Goal: Information Seeking & Learning: Find contact information

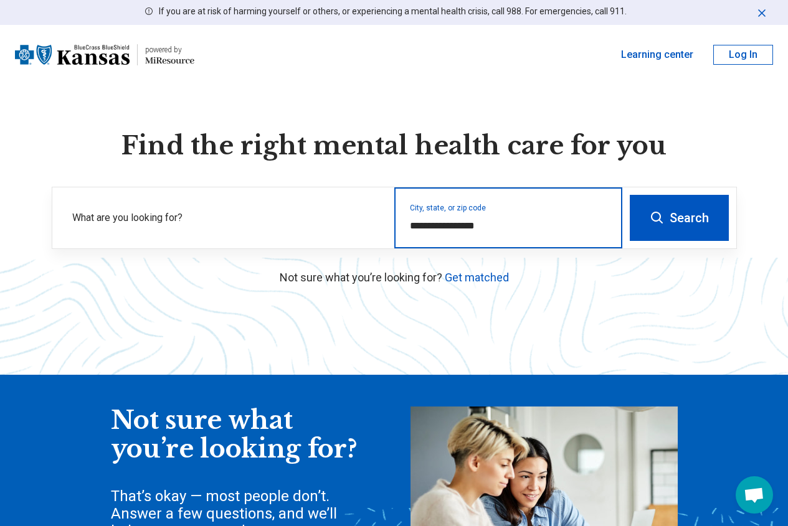
click at [475, 234] on input "**********" at bounding box center [508, 226] width 197 height 15
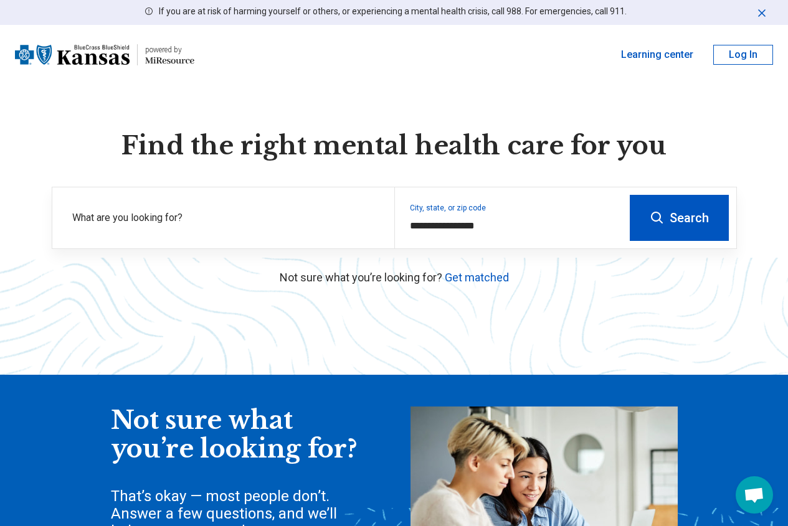
click at [655, 225] on icon at bounding box center [657, 218] width 15 height 15
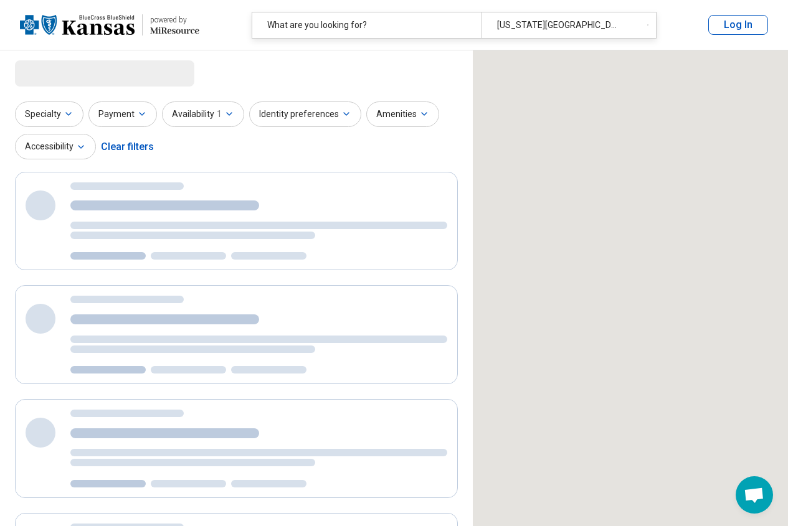
select select "***"
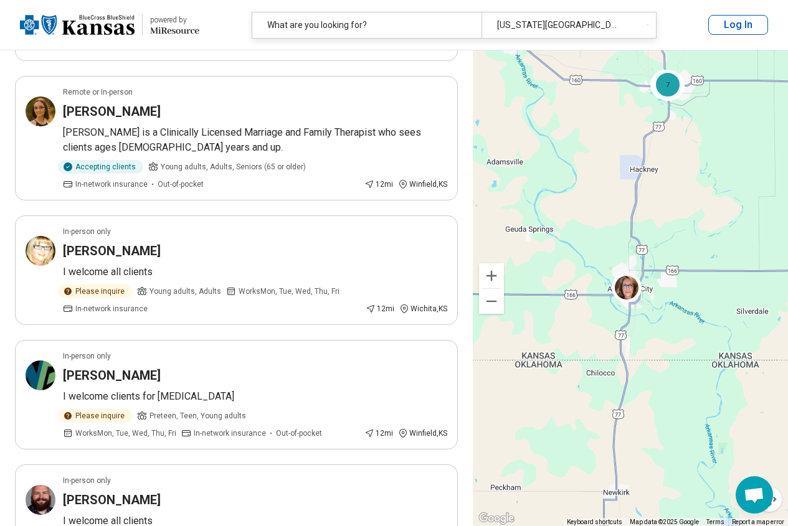
scroll to position [1043, 0]
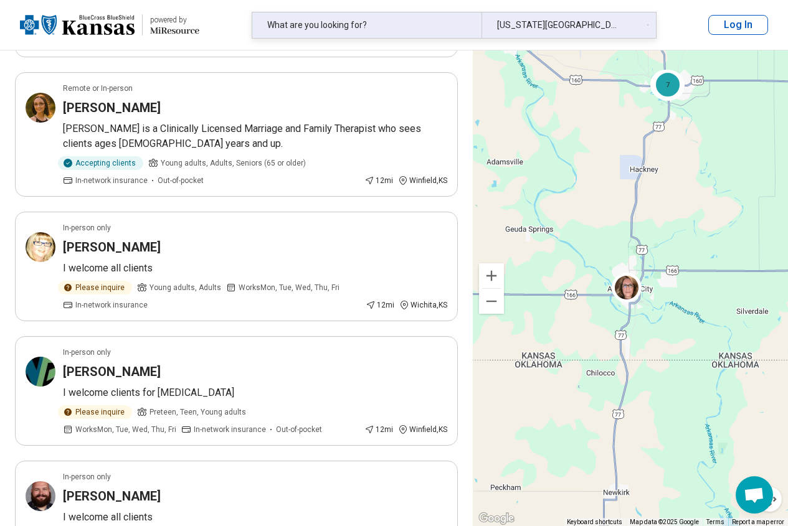
click at [399, 21] on div "What are you looking for?" at bounding box center [366, 25] width 229 height 26
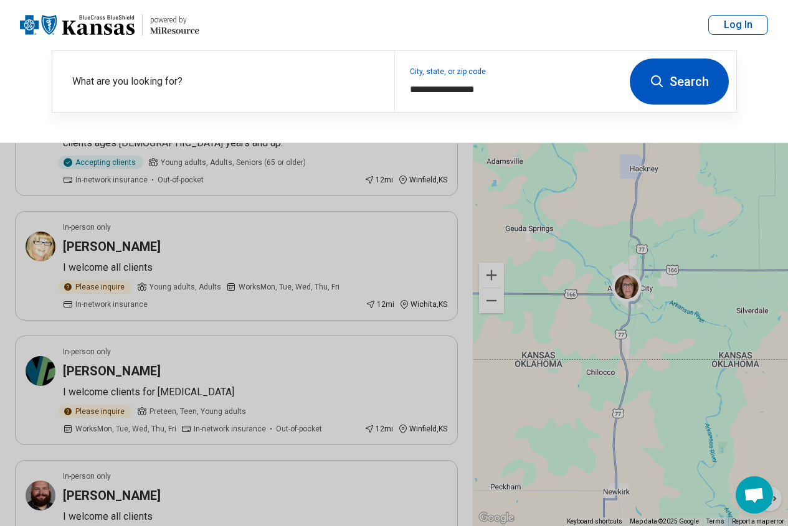
scroll to position [1042, 0]
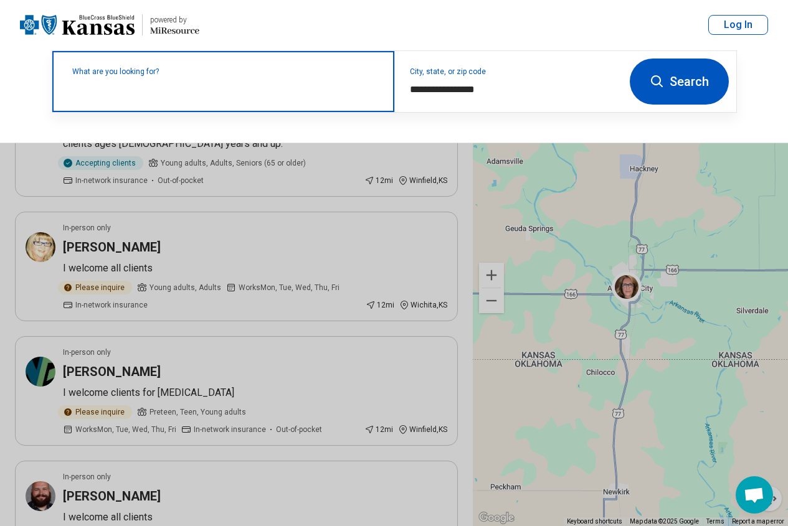
click at [328, 93] on input "text" at bounding box center [225, 87] width 307 height 15
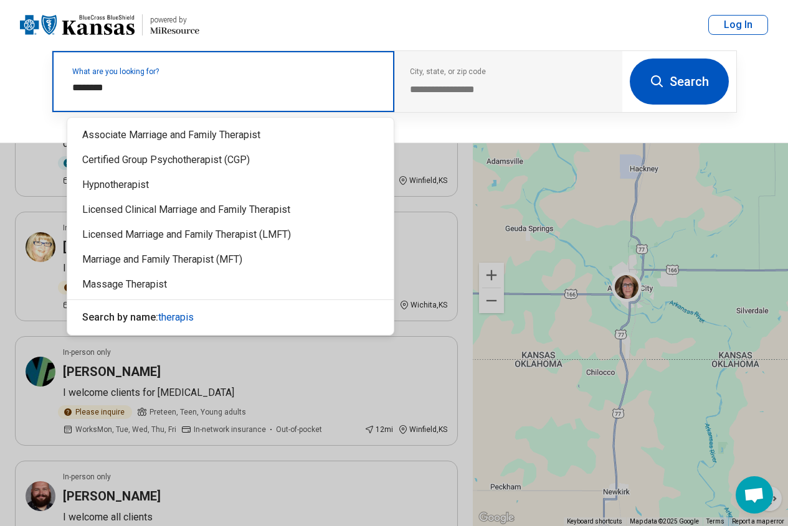
type input "*********"
click at [178, 228] on div "Licensed Marriage and Family Therapist (LMFT)" at bounding box center [230, 234] width 326 height 25
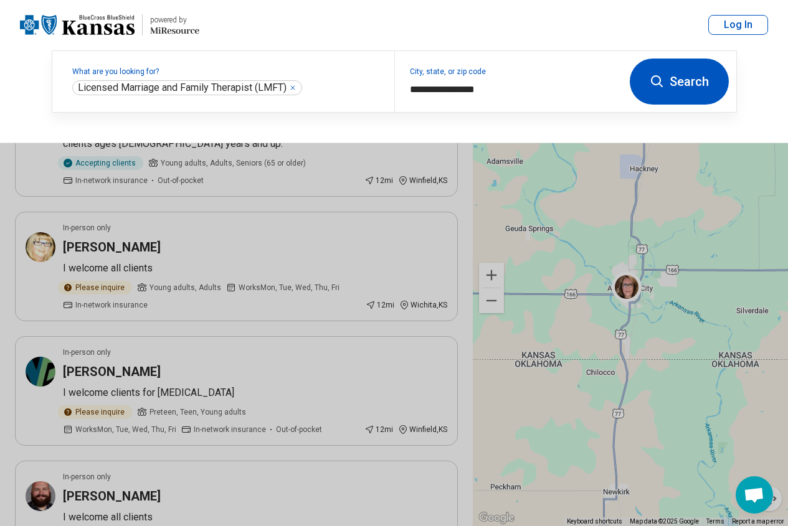
click at [676, 82] on button "Search" at bounding box center [679, 82] width 99 height 46
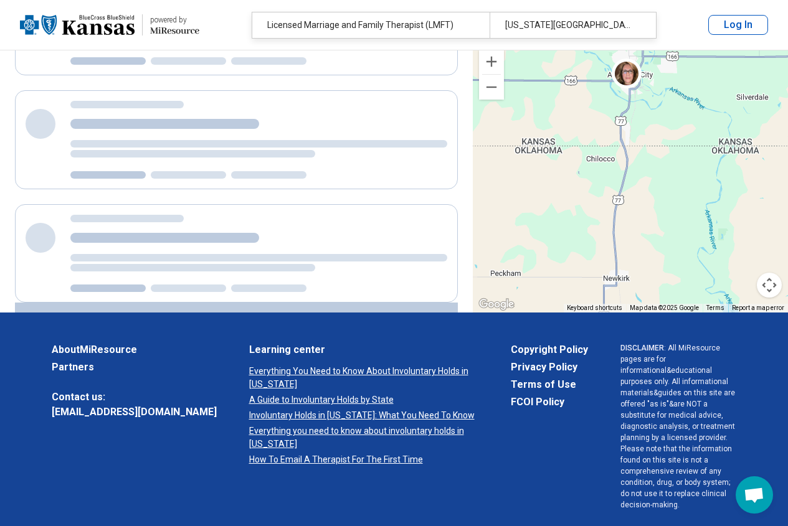
scroll to position [336, 0]
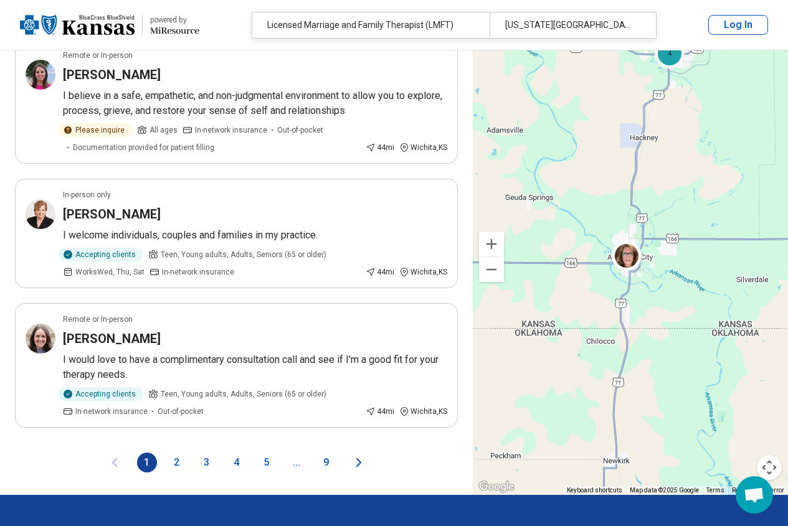
scroll to position [2611, 0]
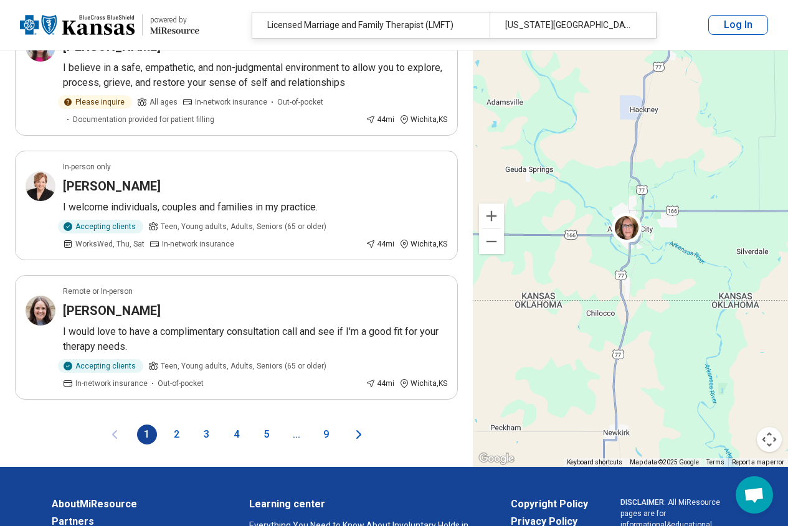
click at [172, 425] on button "2" at bounding box center [177, 435] width 20 height 20
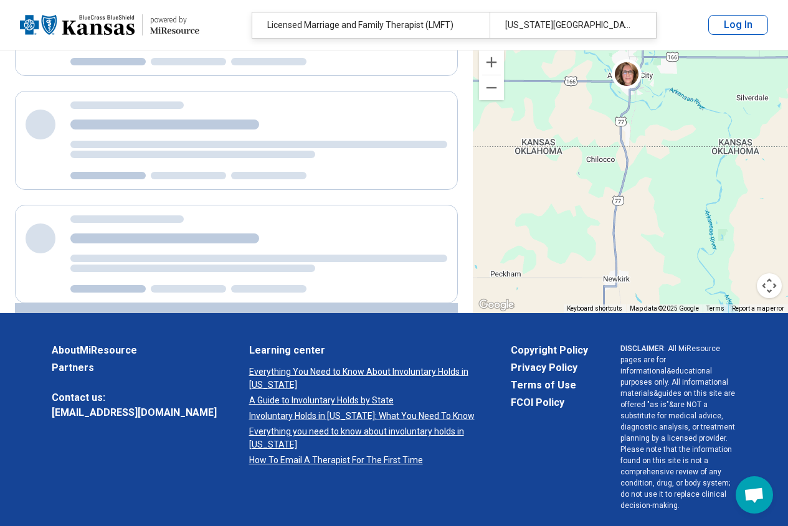
scroll to position [0, 0]
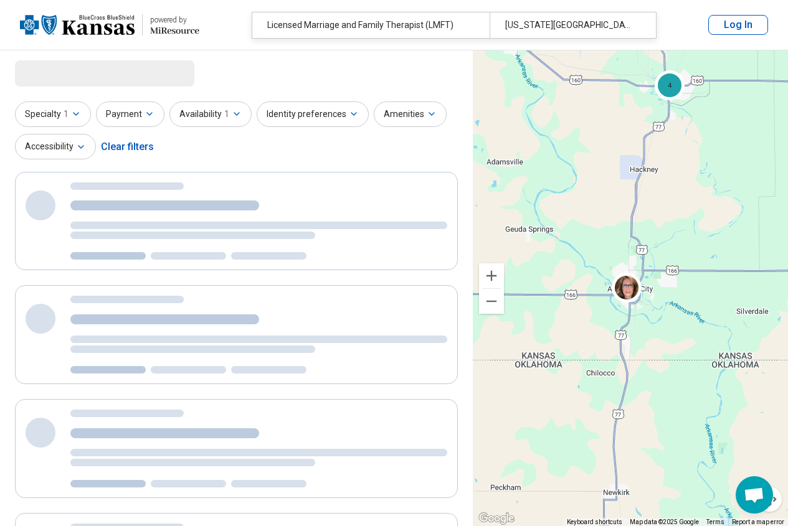
select select "***"
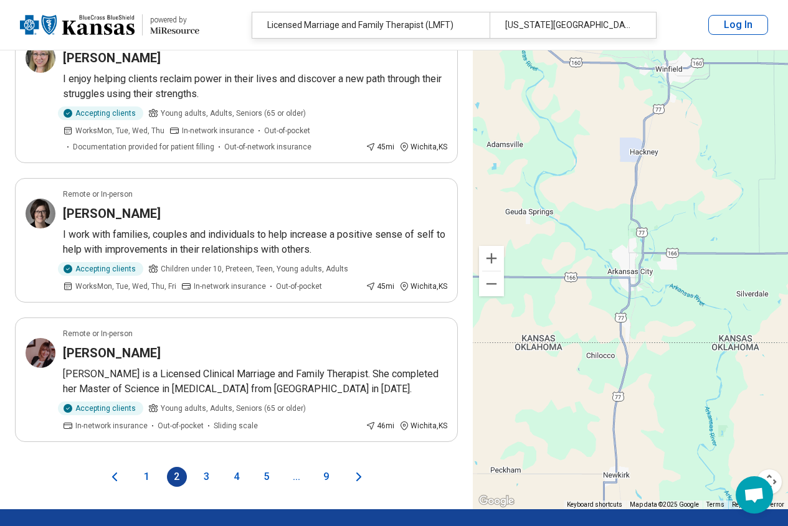
scroll to position [2465, 0]
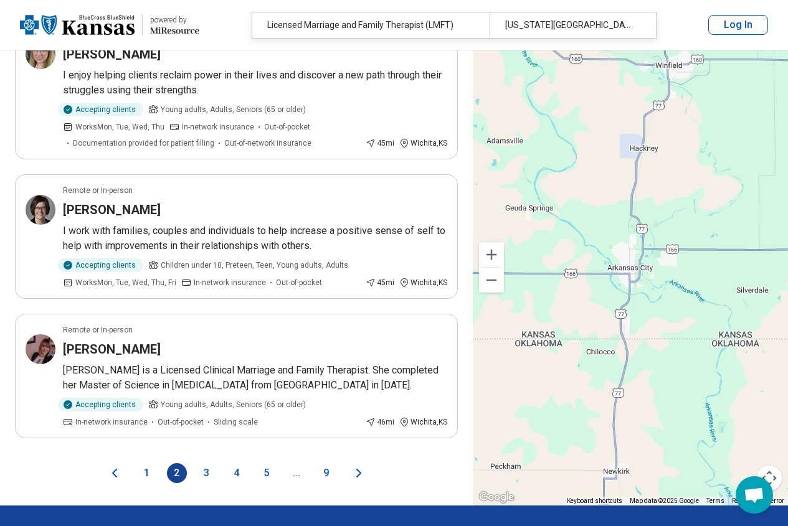
click at [207, 463] on button "3" at bounding box center [207, 473] width 20 height 20
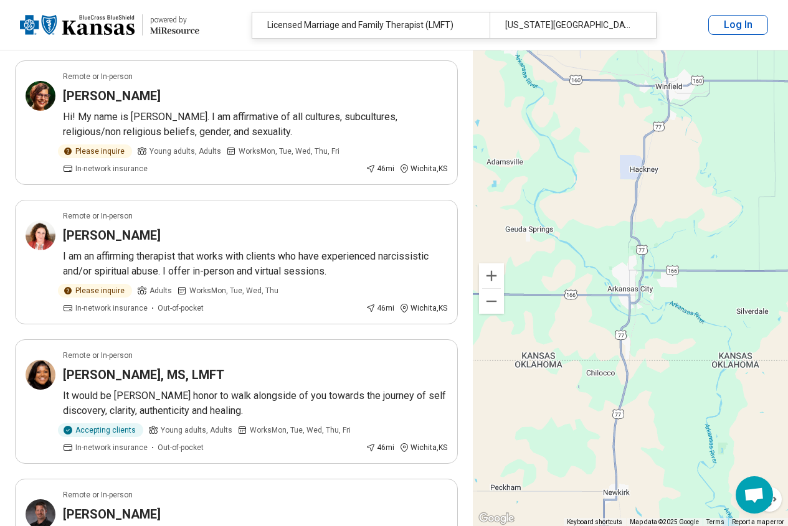
scroll to position [549, 0]
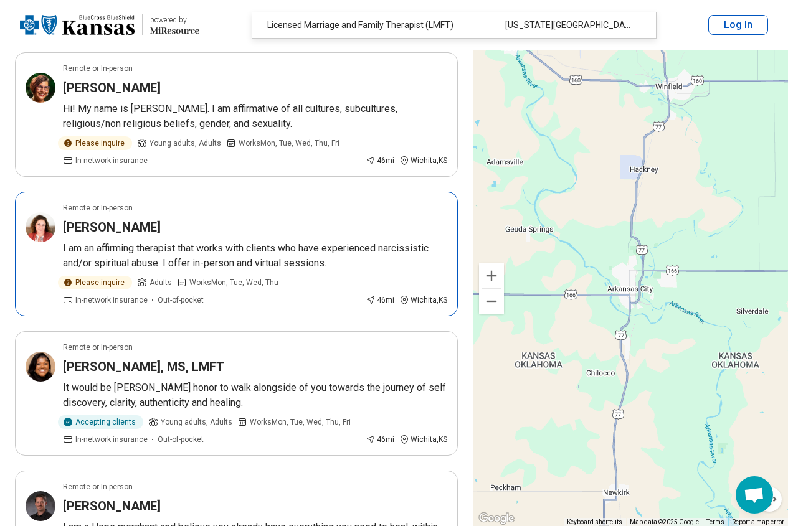
click at [109, 226] on h3 "[PERSON_NAME]" at bounding box center [112, 227] width 98 height 17
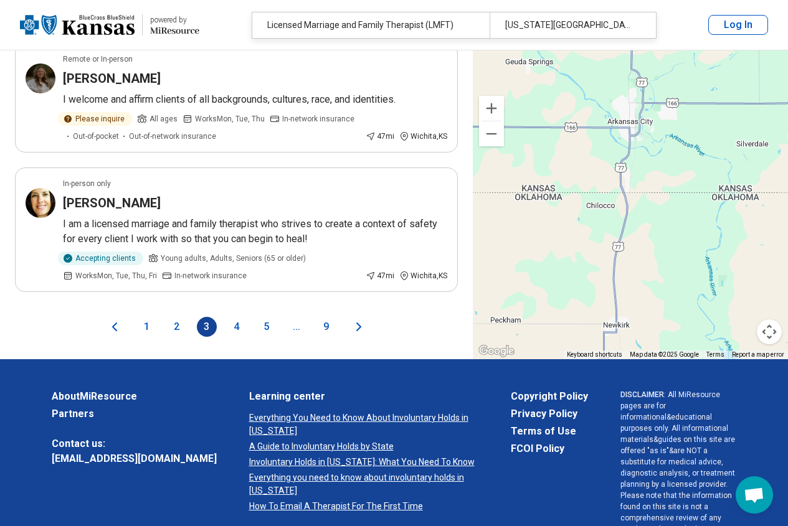
scroll to position [2602, 0]
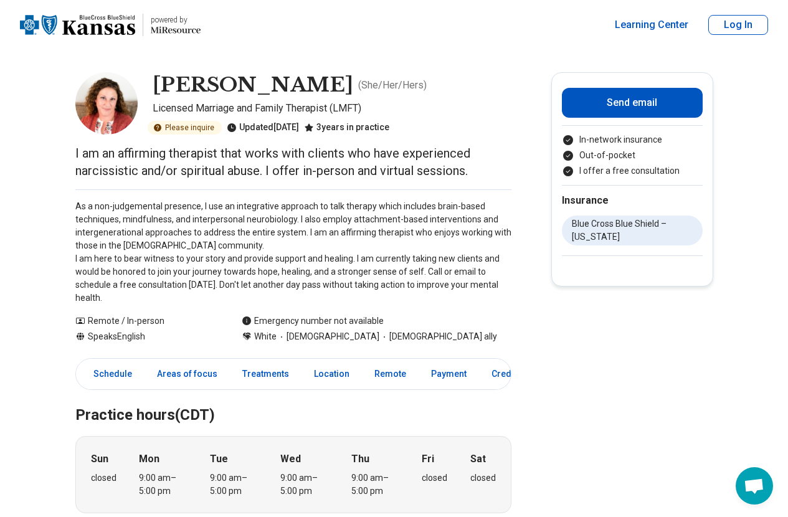
click at [597, 237] on li "Blue Cross Blue Shield – Kansas" at bounding box center [632, 230] width 141 height 30
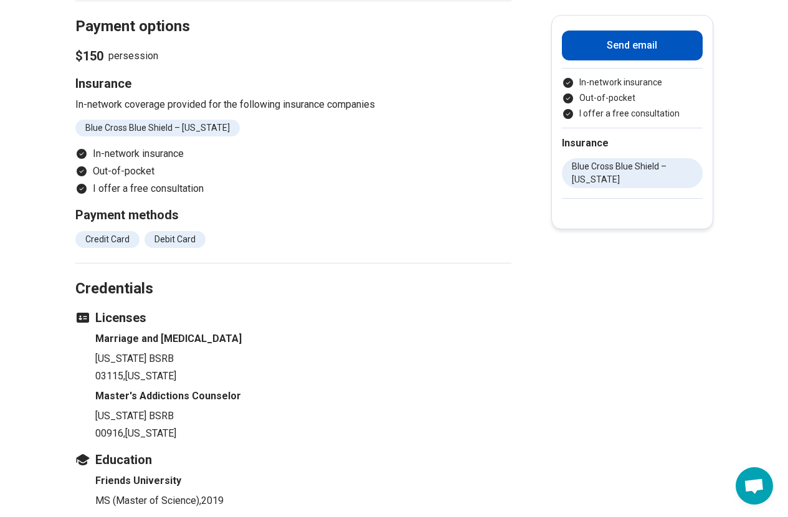
scroll to position [1325, 0]
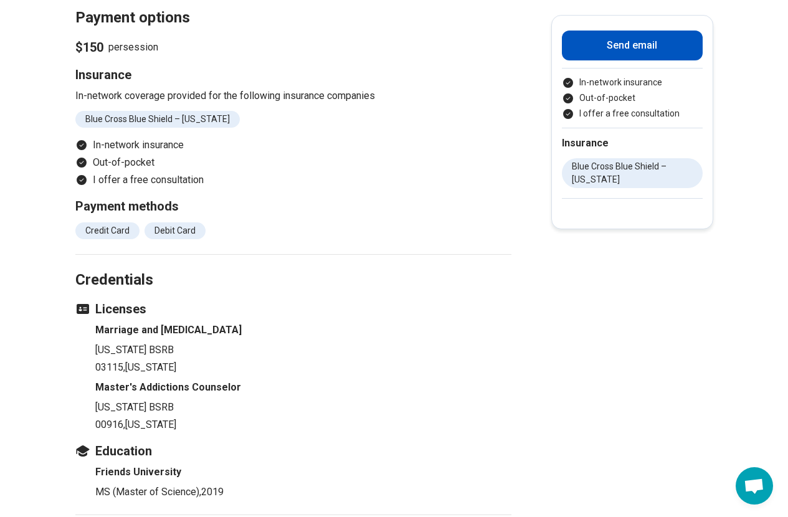
click at [138, 111] on li "Blue Cross Blue Shield – Kansas" at bounding box center [157, 119] width 164 height 17
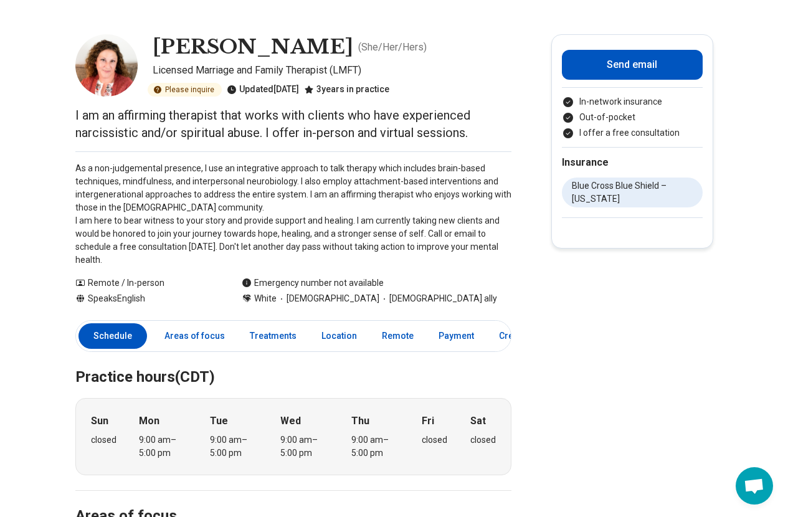
scroll to position [0, 0]
